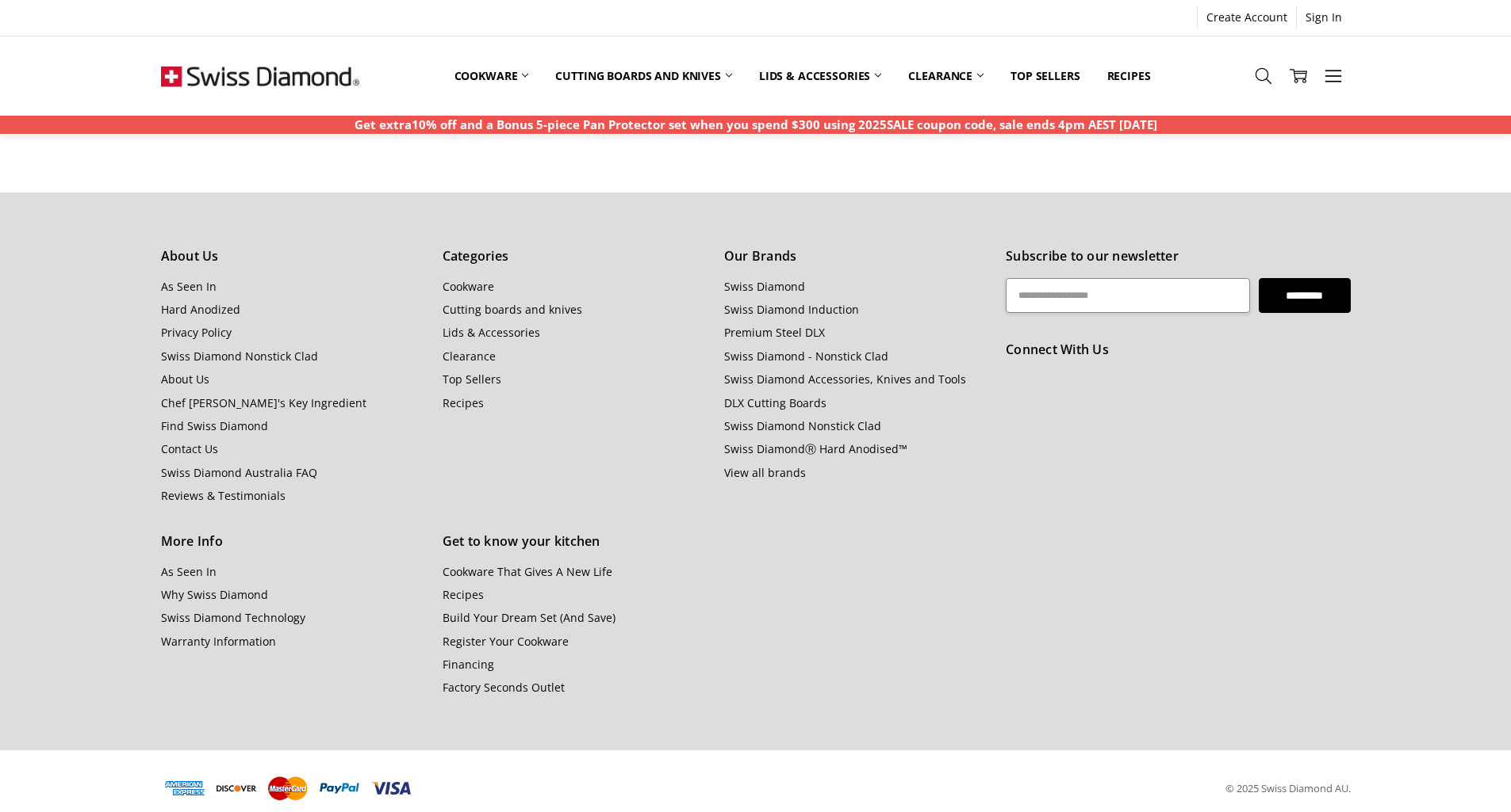
scroll to position [1267, 0]
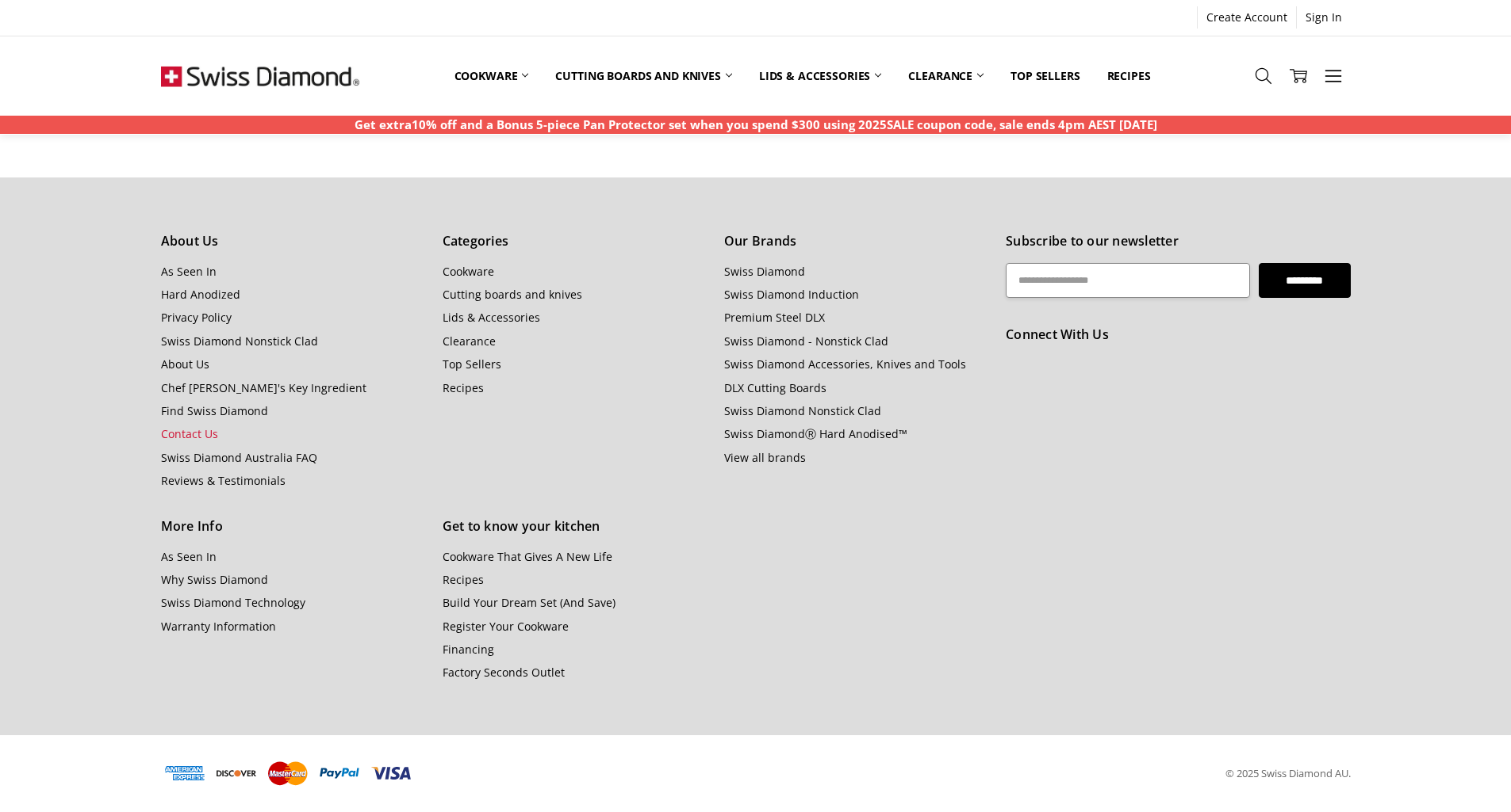
click at [178, 433] on link "Contact Us" at bounding box center [190, 434] width 57 height 15
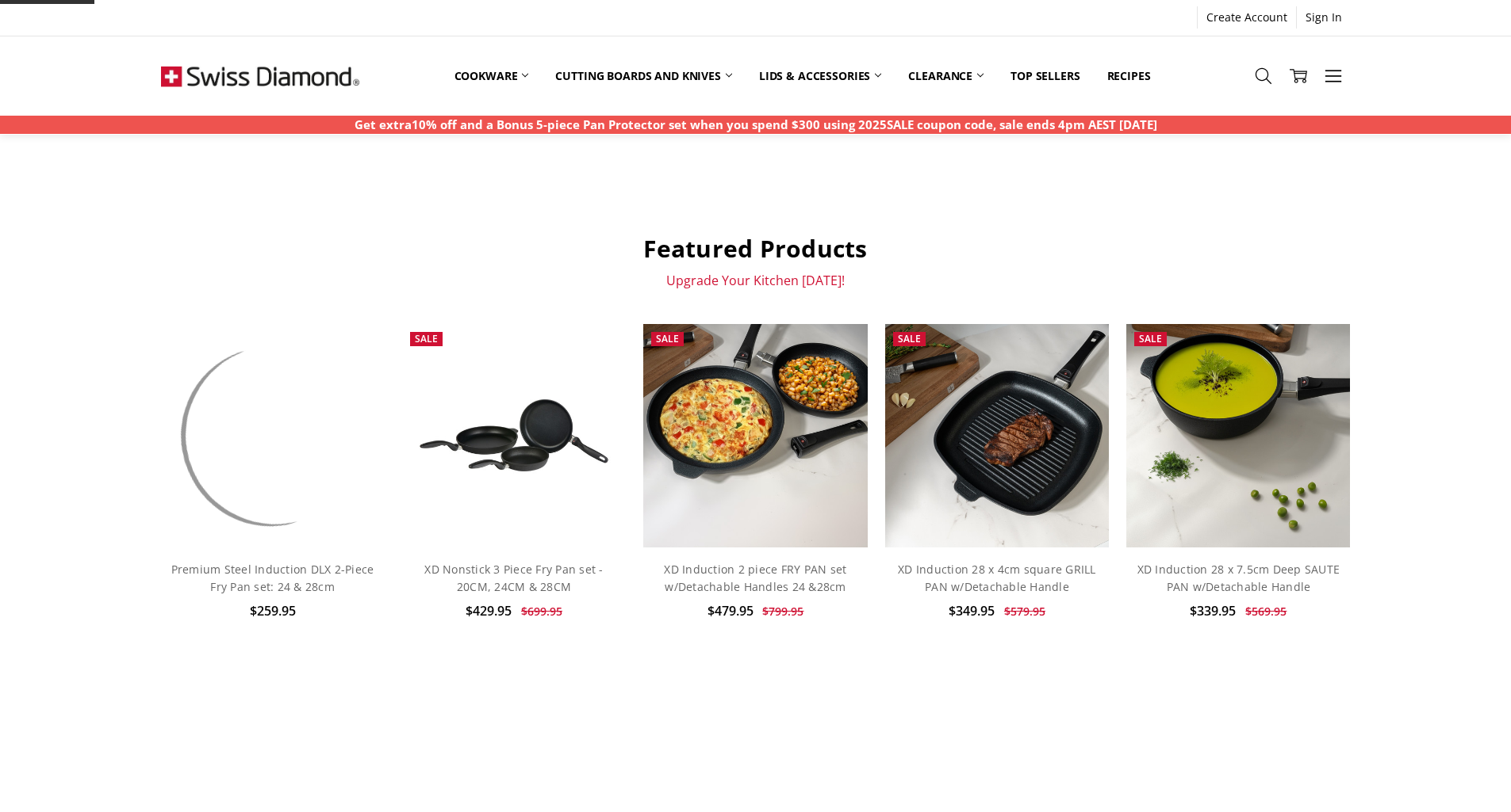
scroll to position [1267, 0]
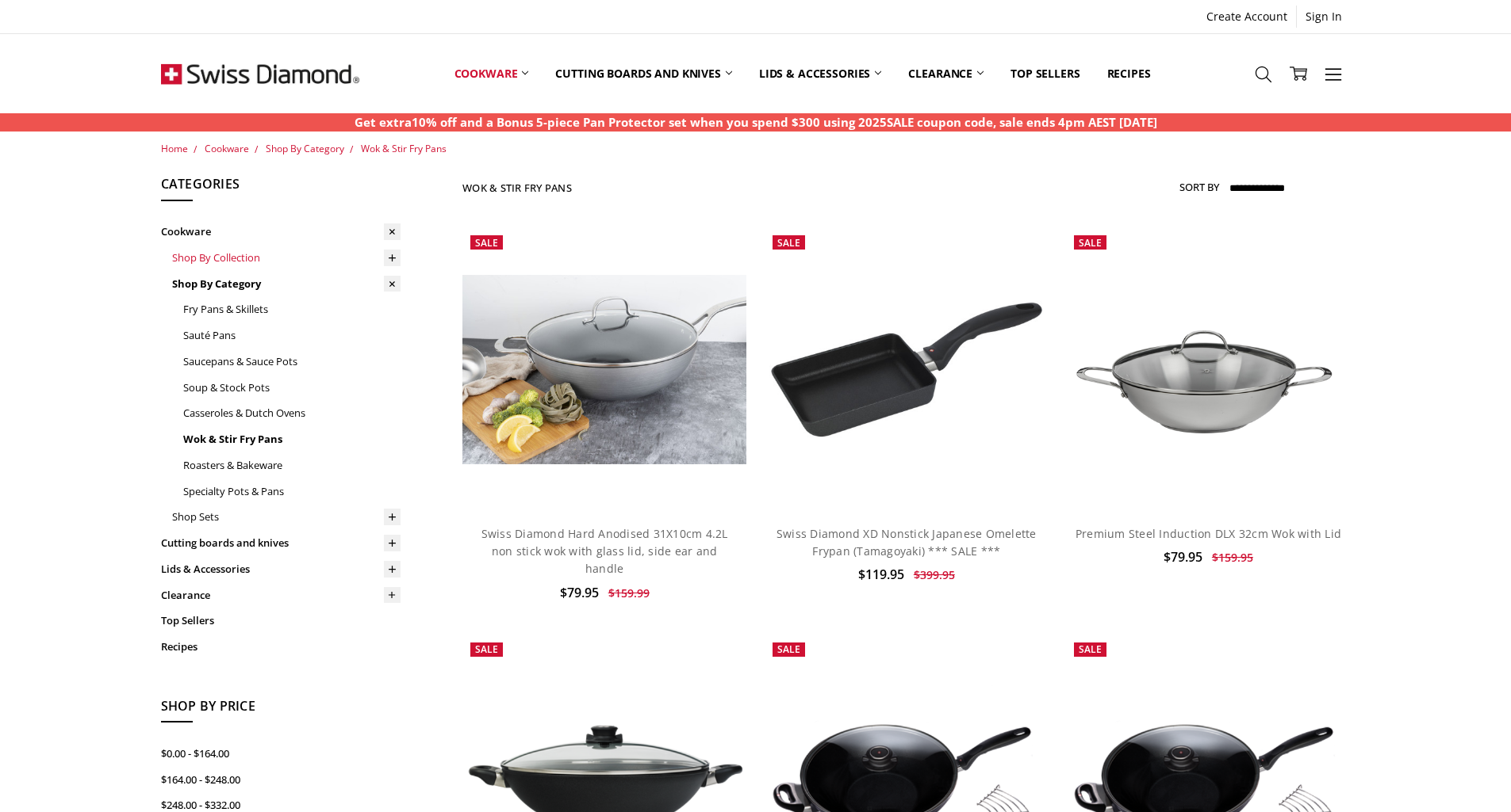
click at [230, 260] on link "Shop By Collection" at bounding box center [286, 258] width 229 height 26
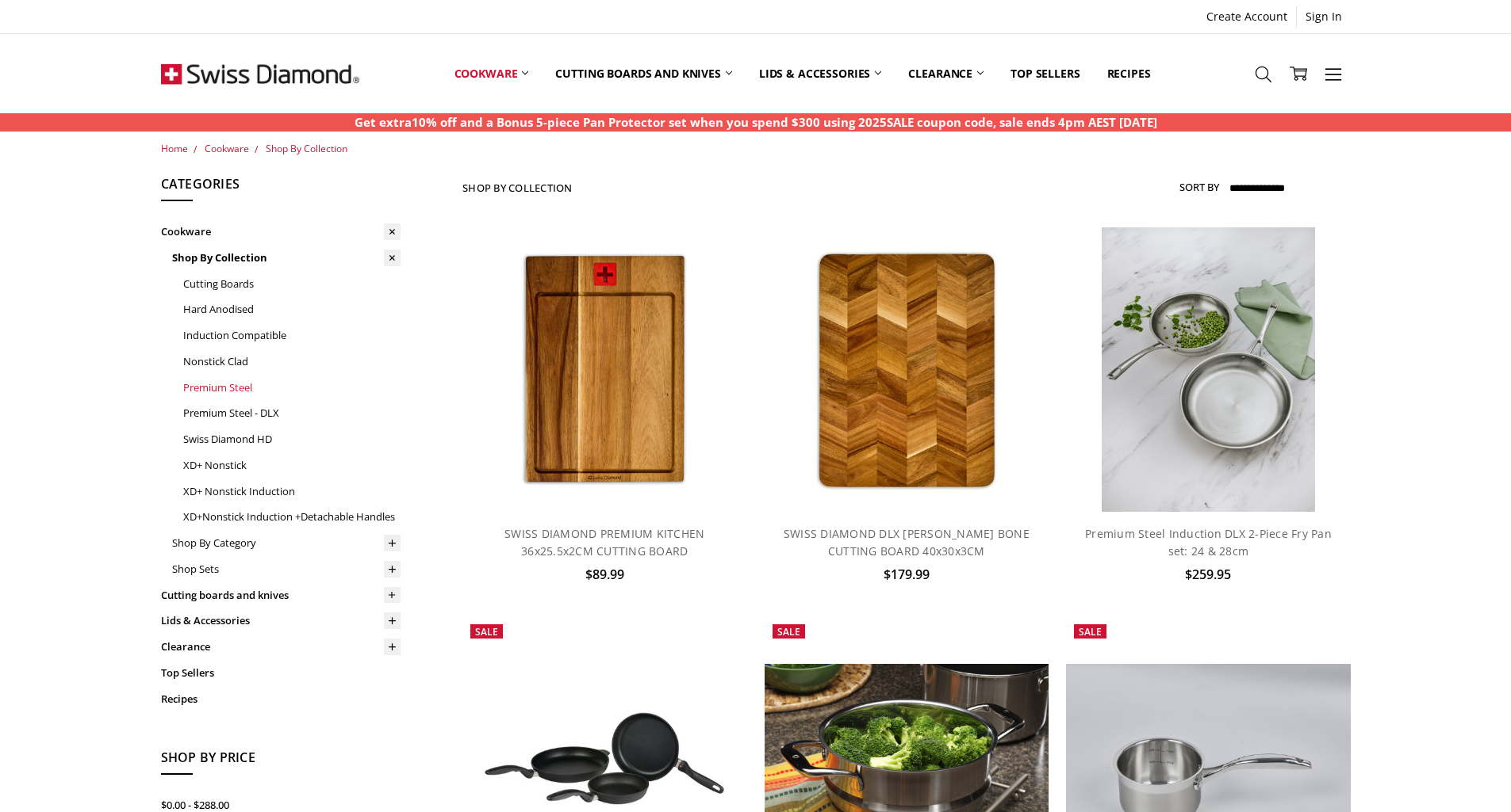
click at [207, 384] on link "Premium Steel" at bounding box center [291, 387] width 217 height 26
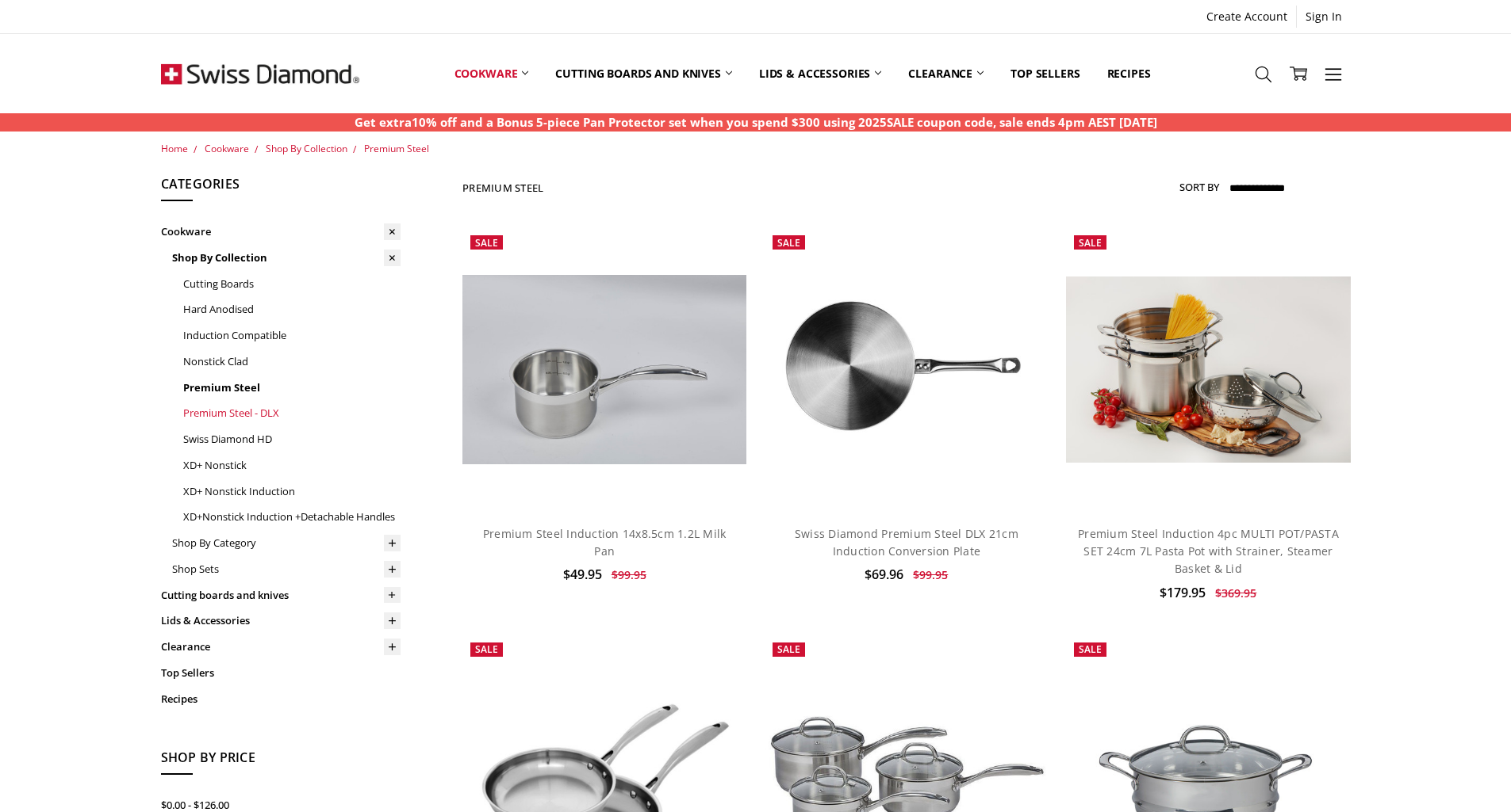
click at [222, 413] on link "Premium Steel - DLX" at bounding box center [291, 413] width 217 height 26
